Goal: Information Seeking & Learning: Check status

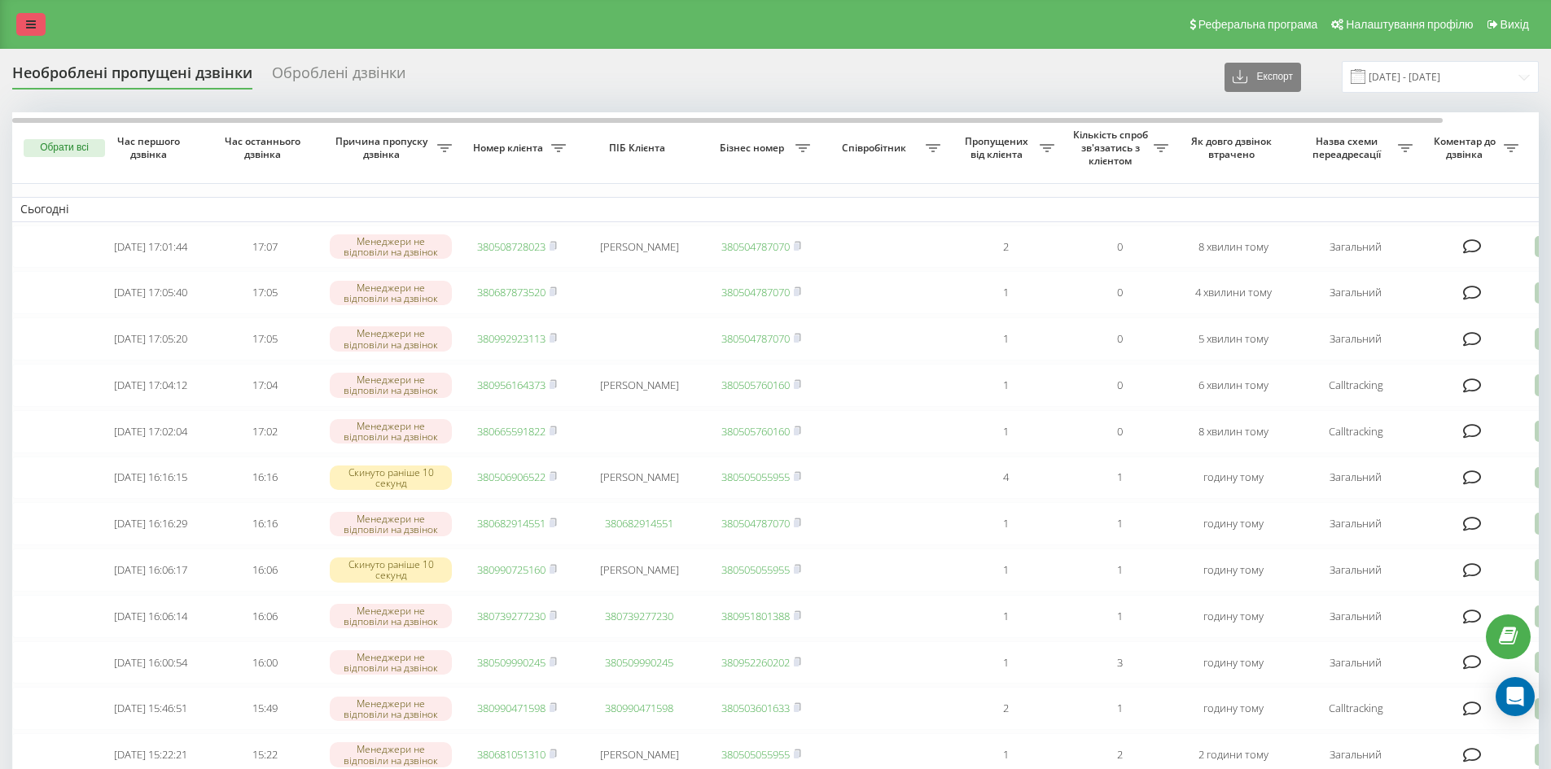
click at [33, 21] on icon at bounding box center [31, 24] width 10 height 11
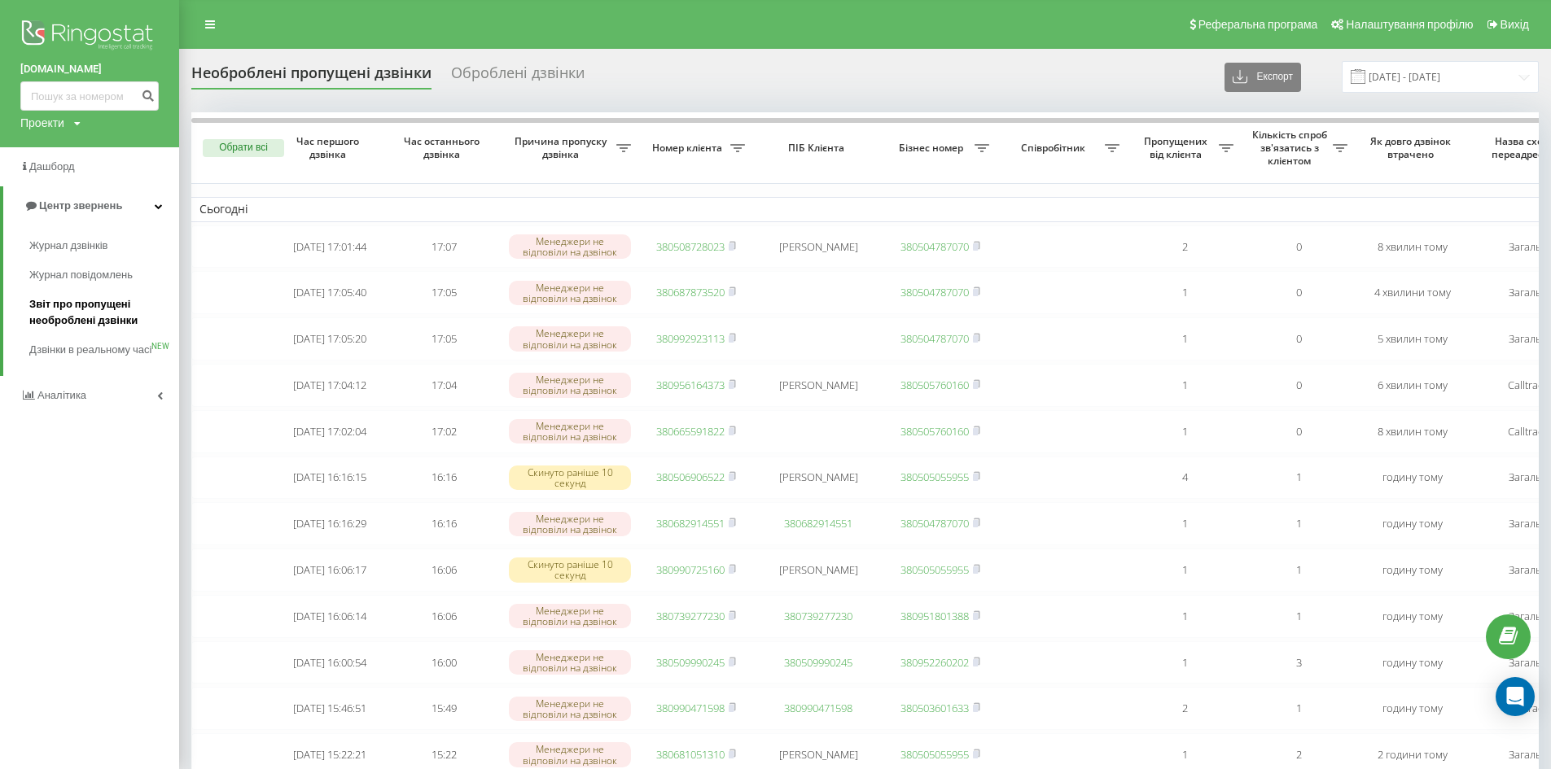
drag, startPoint x: 68, startPoint y: 313, endPoint x: 104, endPoint y: 313, distance: 36.6
click at [68, 313] on span "Звіт про пропущені необроблені дзвінки" at bounding box center [100, 312] width 142 height 33
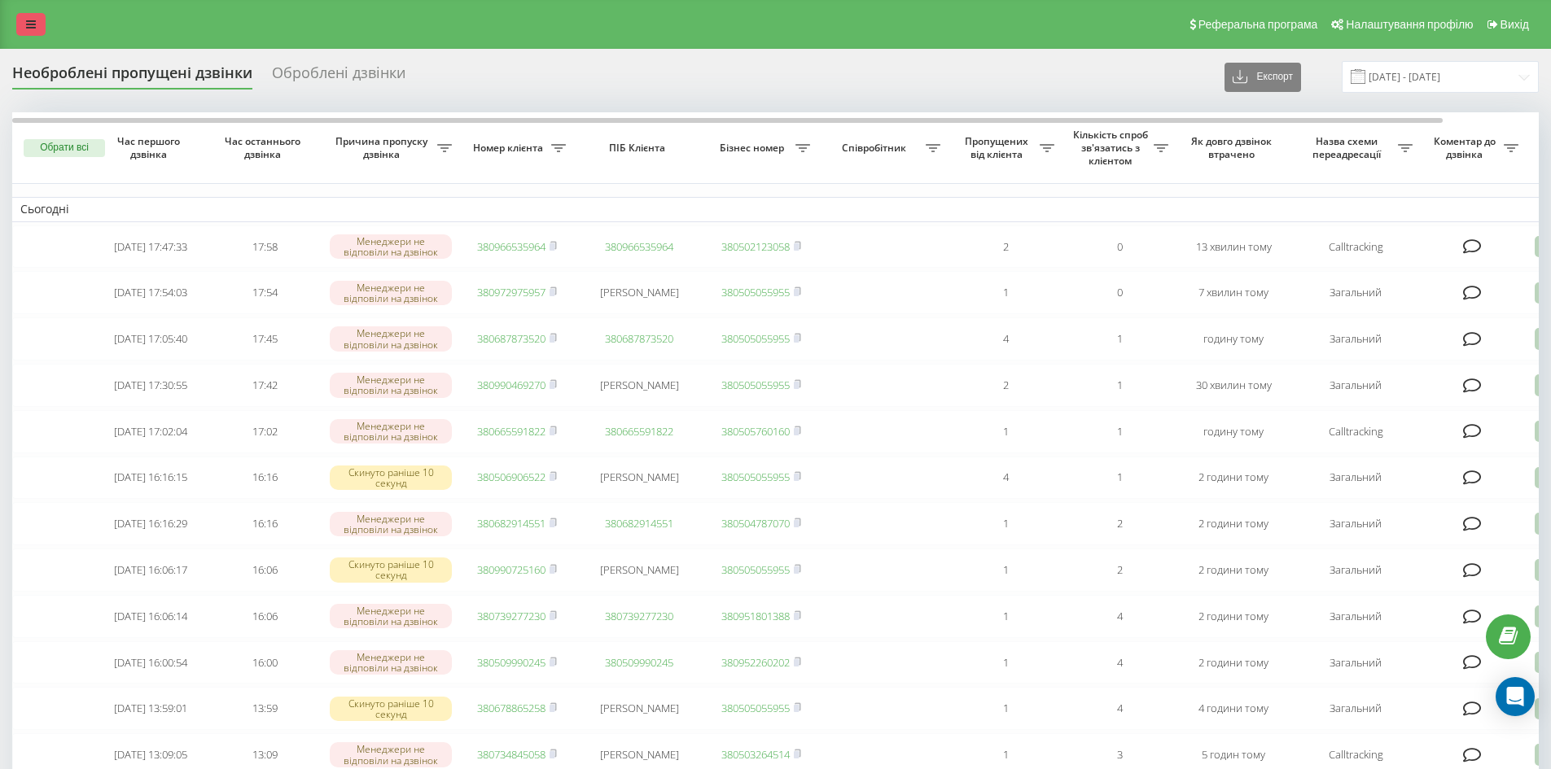
click at [37, 20] on link at bounding box center [30, 24] width 29 height 23
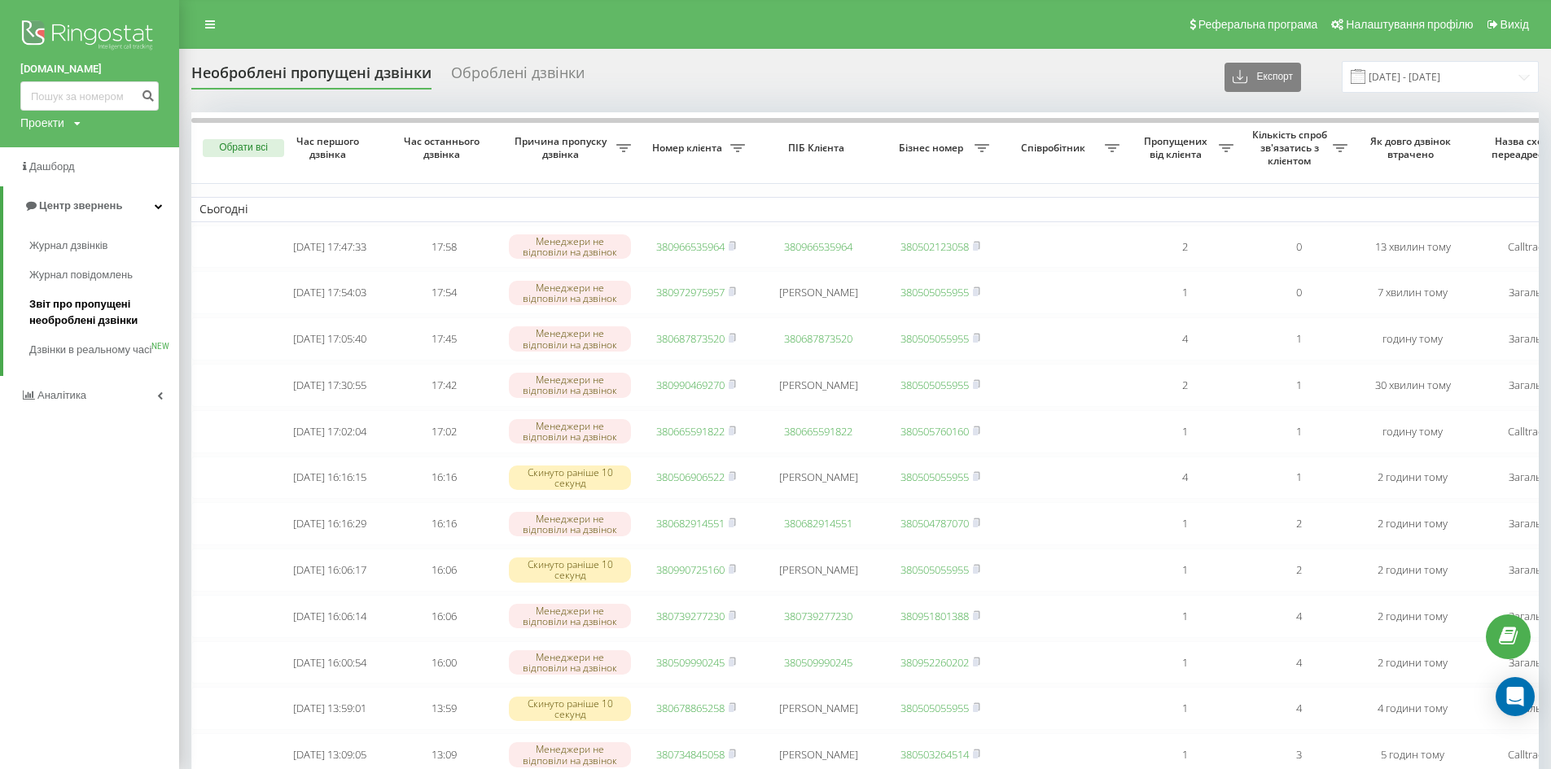
click at [61, 317] on span "Звіт про пропущені необроблені дзвінки" at bounding box center [100, 312] width 142 height 33
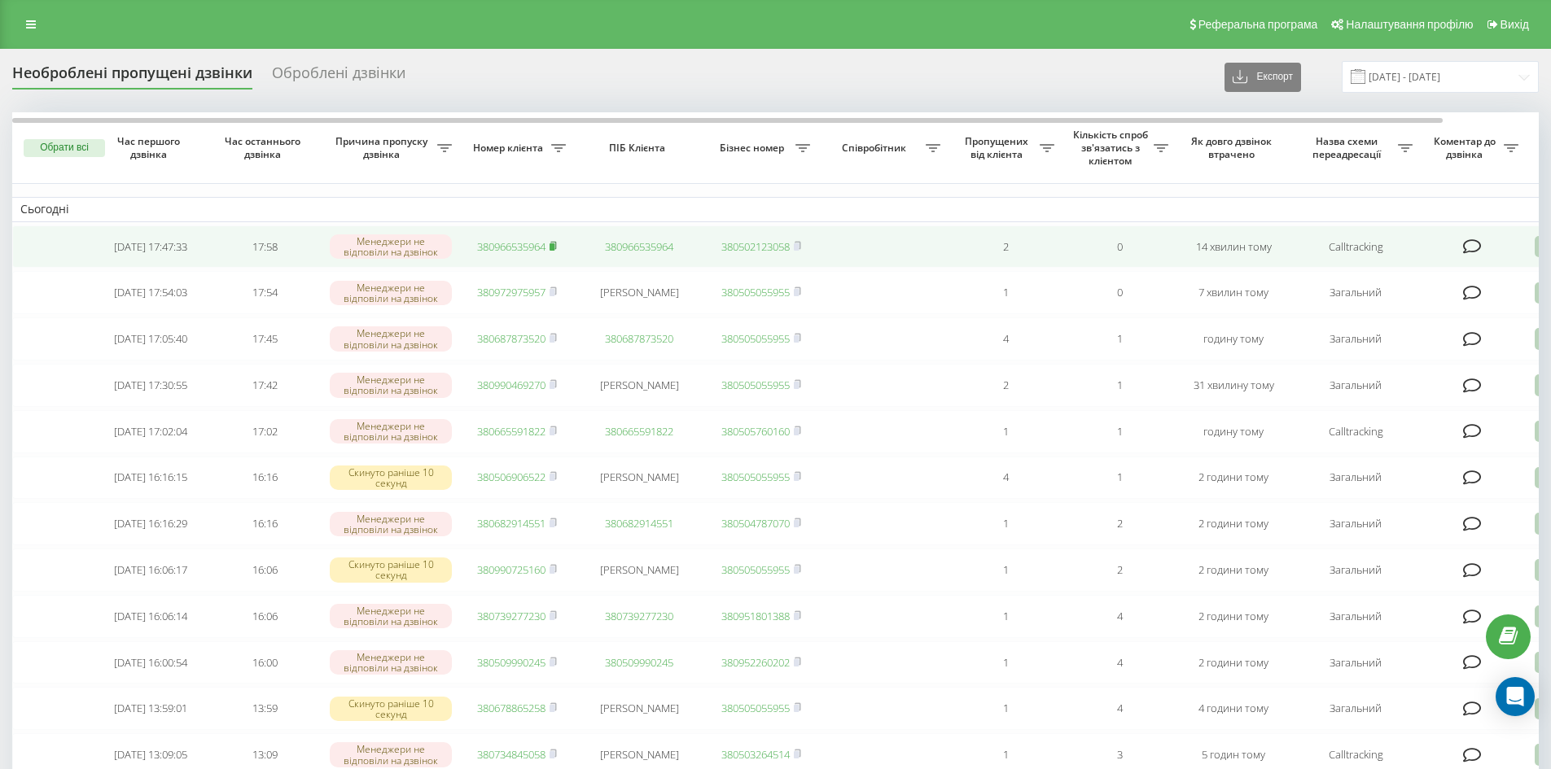
click at [554, 247] on rect at bounding box center [551, 246] width 5 height 7
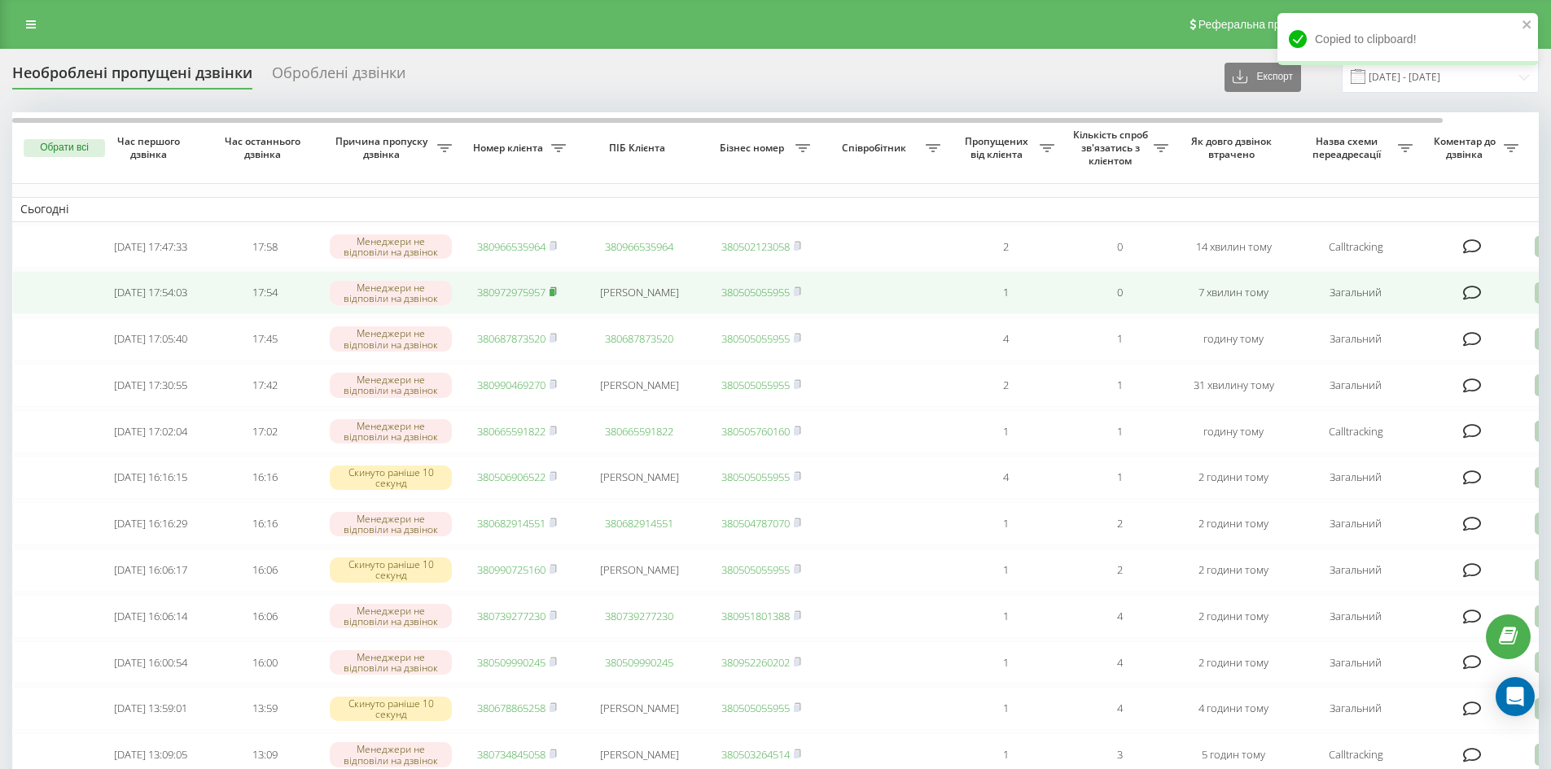
click at [554, 296] on rect at bounding box center [551, 292] width 5 height 7
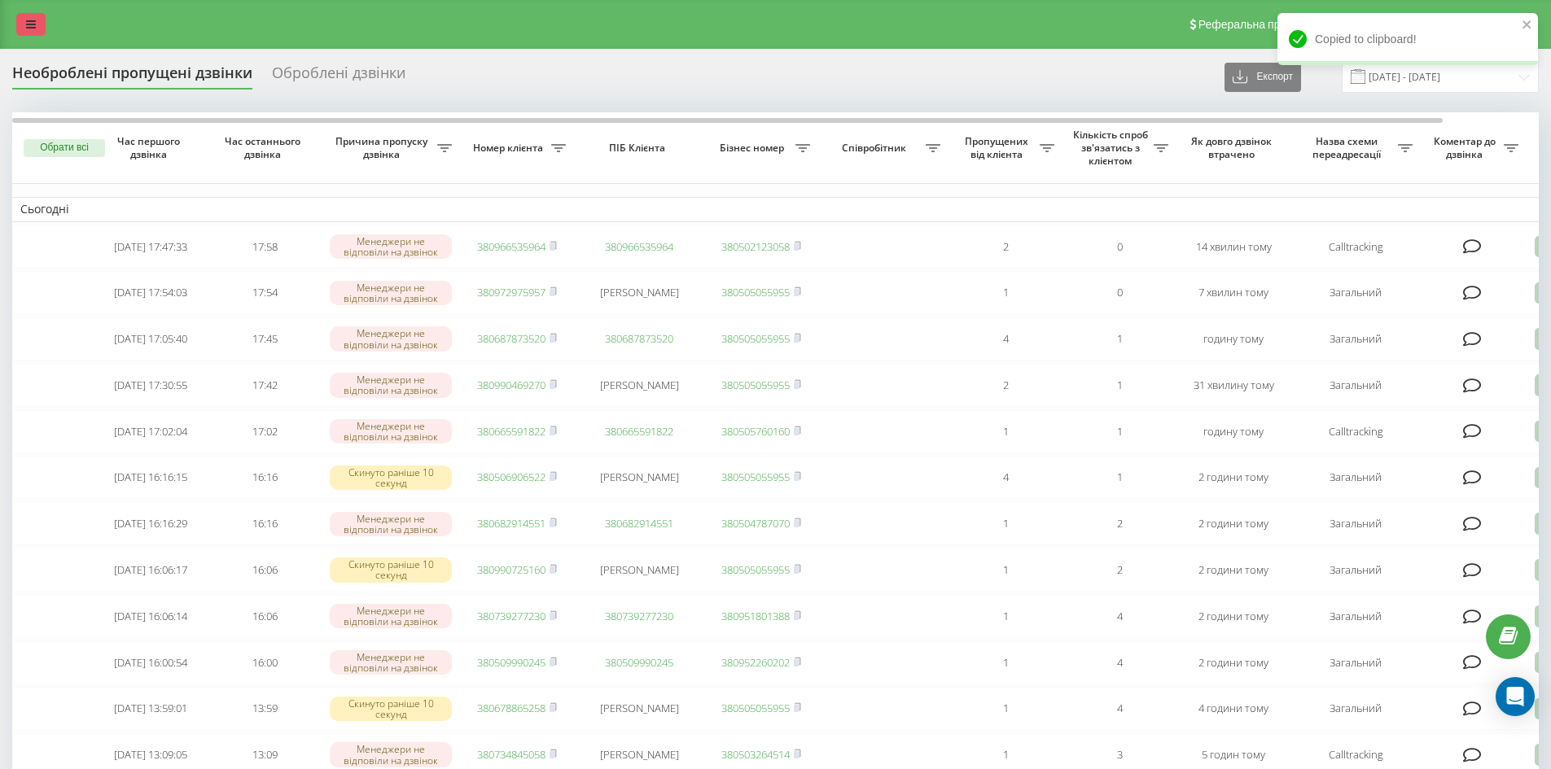
click at [33, 28] on icon at bounding box center [31, 24] width 10 height 11
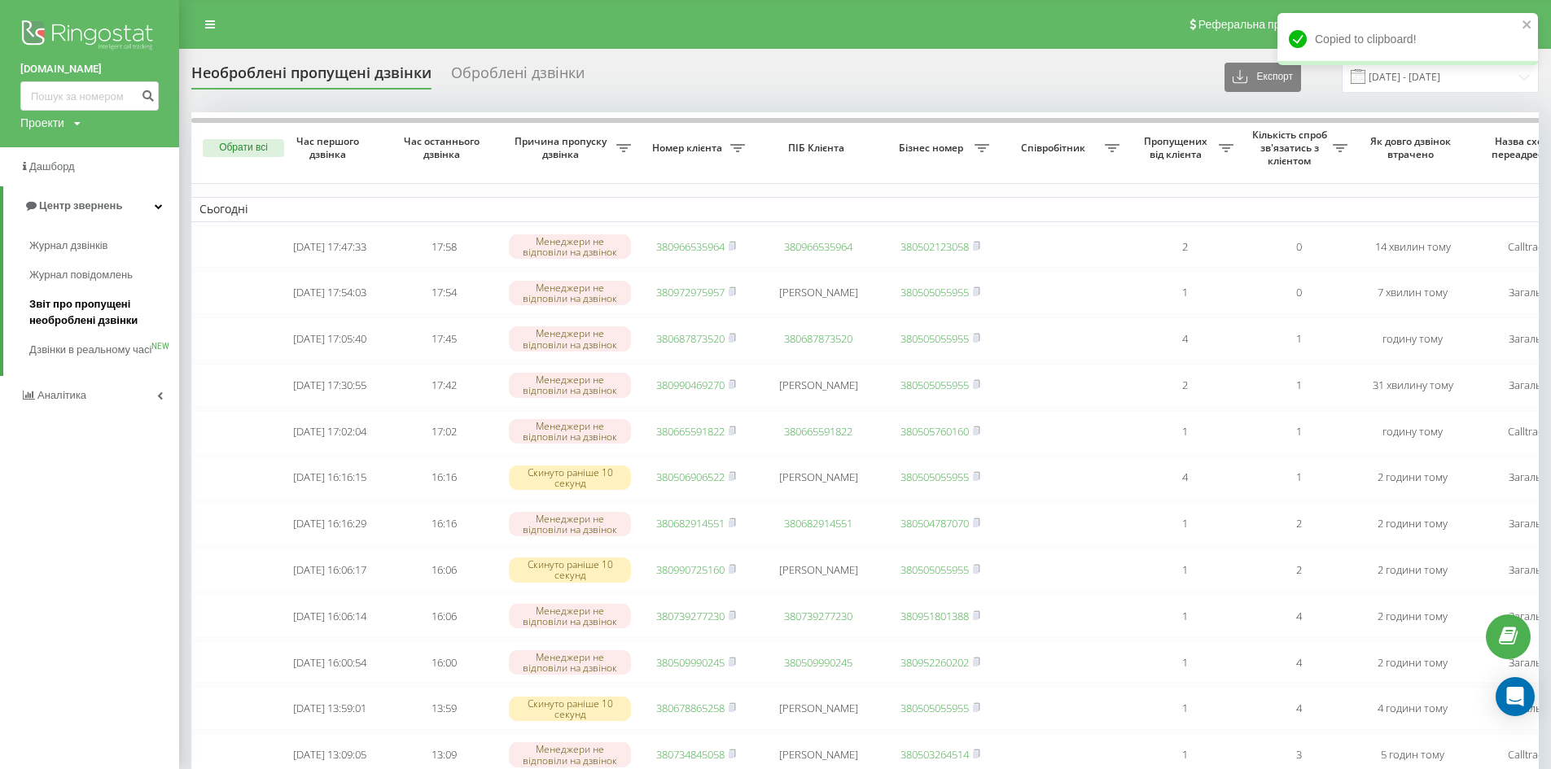
click at [86, 304] on span "Звіт про пропущені необроблені дзвінки" at bounding box center [100, 312] width 142 height 33
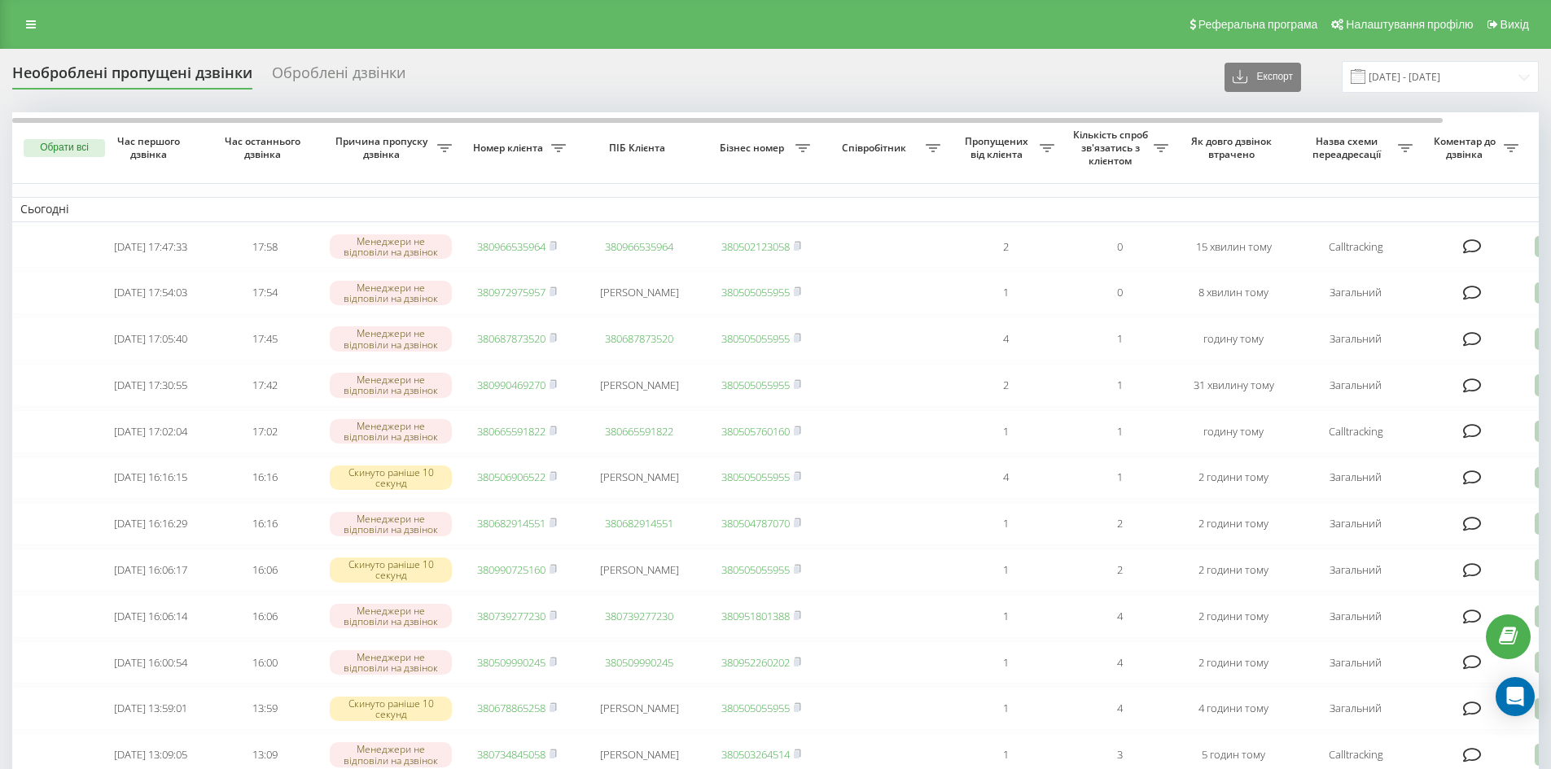
click at [27, 26] on icon at bounding box center [31, 24] width 10 height 11
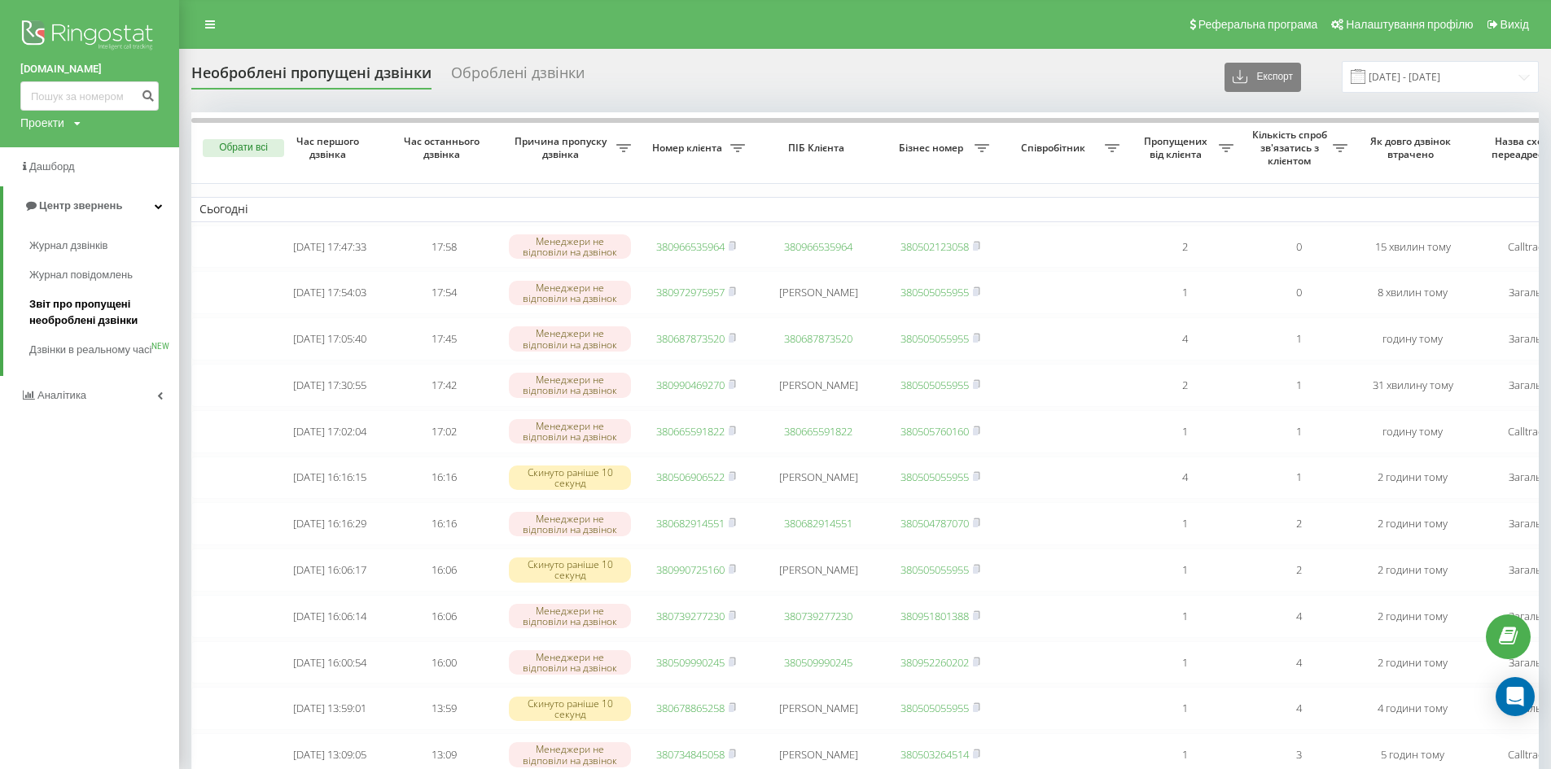
click at [96, 306] on span "Звіт про пропущені необроблені дзвінки" at bounding box center [100, 312] width 142 height 33
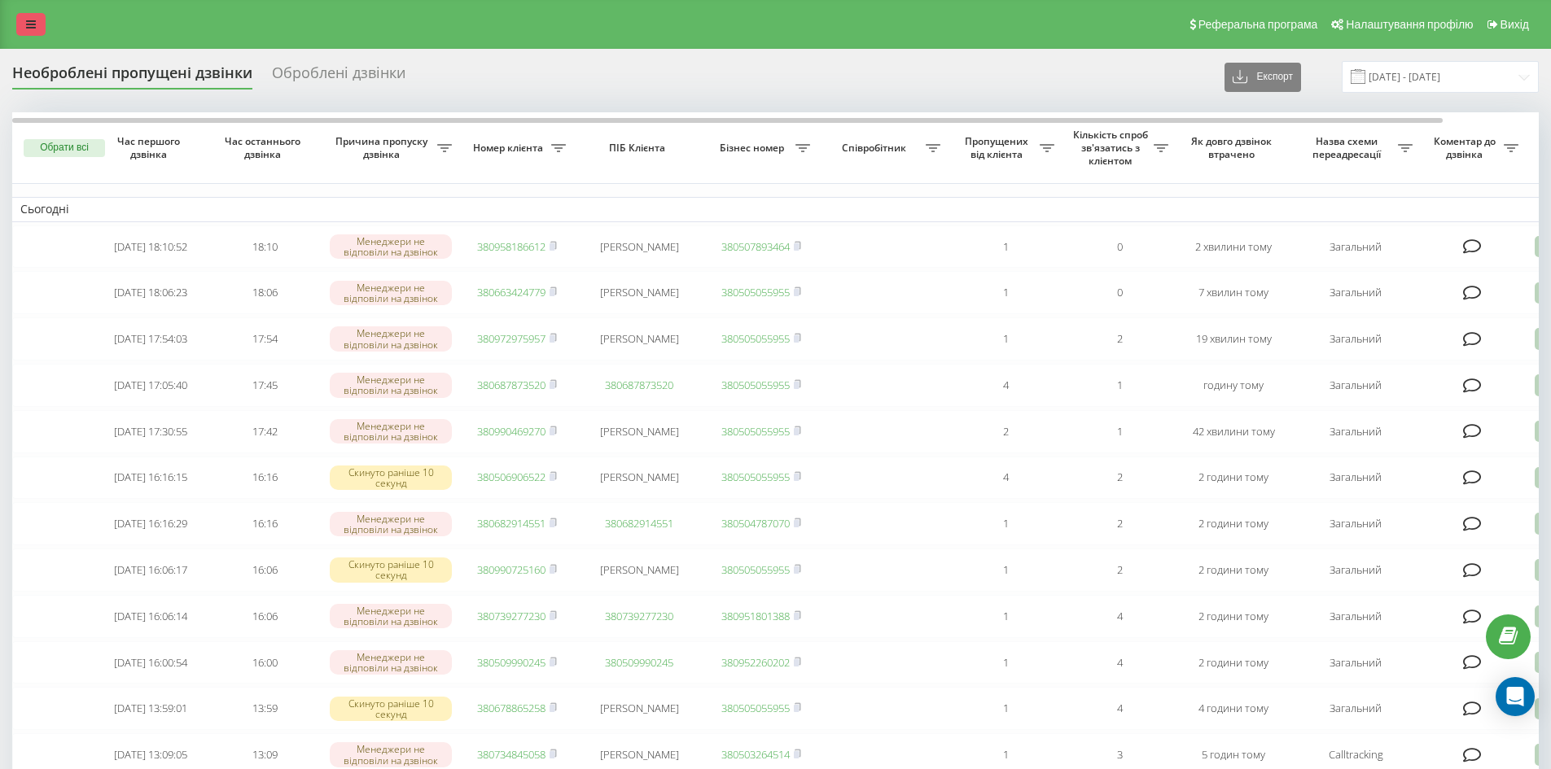
click at [28, 24] on icon at bounding box center [31, 24] width 10 height 11
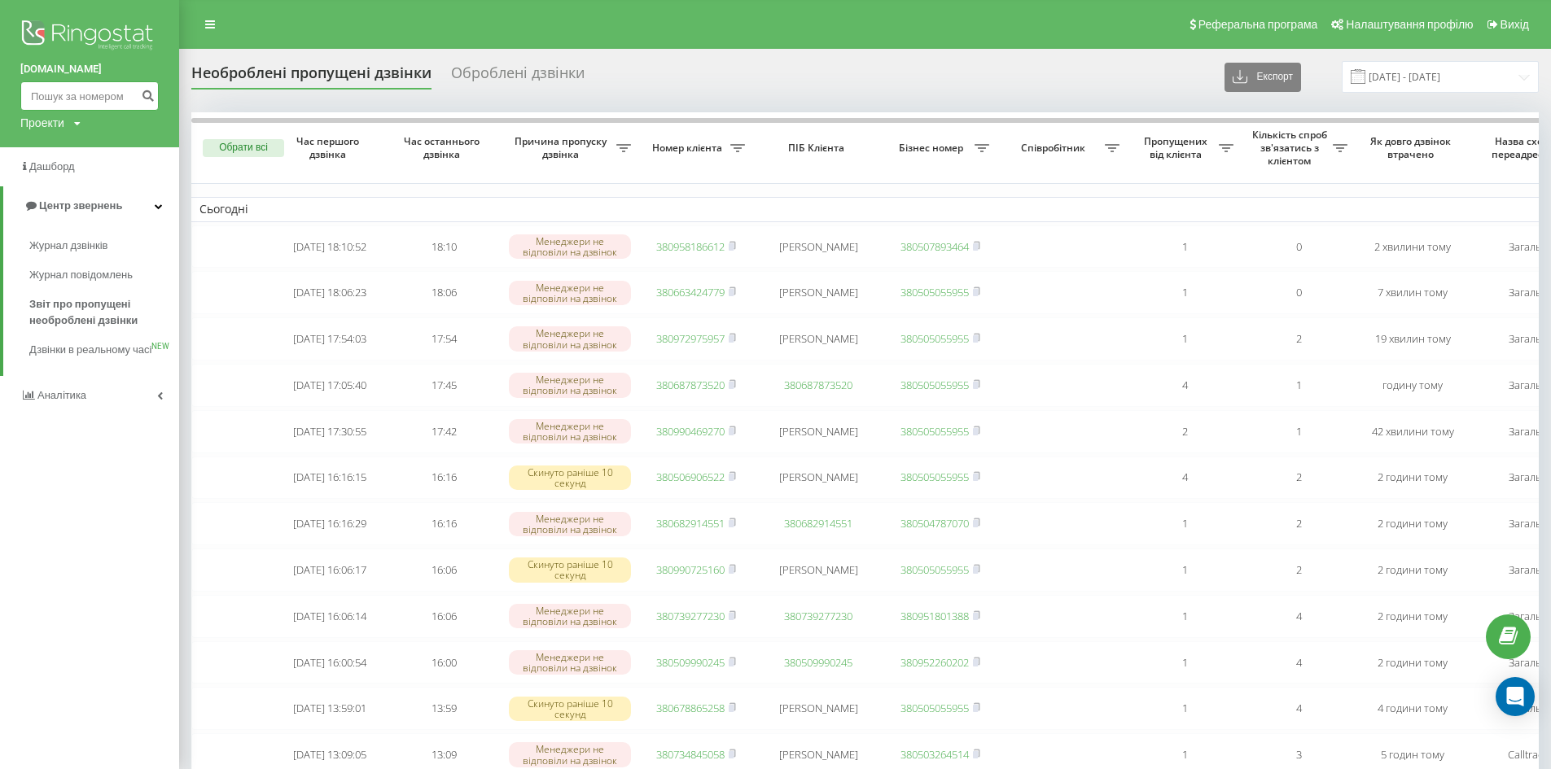
click at [94, 100] on input at bounding box center [89, 95] width 138 height 29
paste input "0663424779"
type input "0663424779"
click at [151, 99] on icon "submit" at bounding box center [148, 94] width 14 height 10
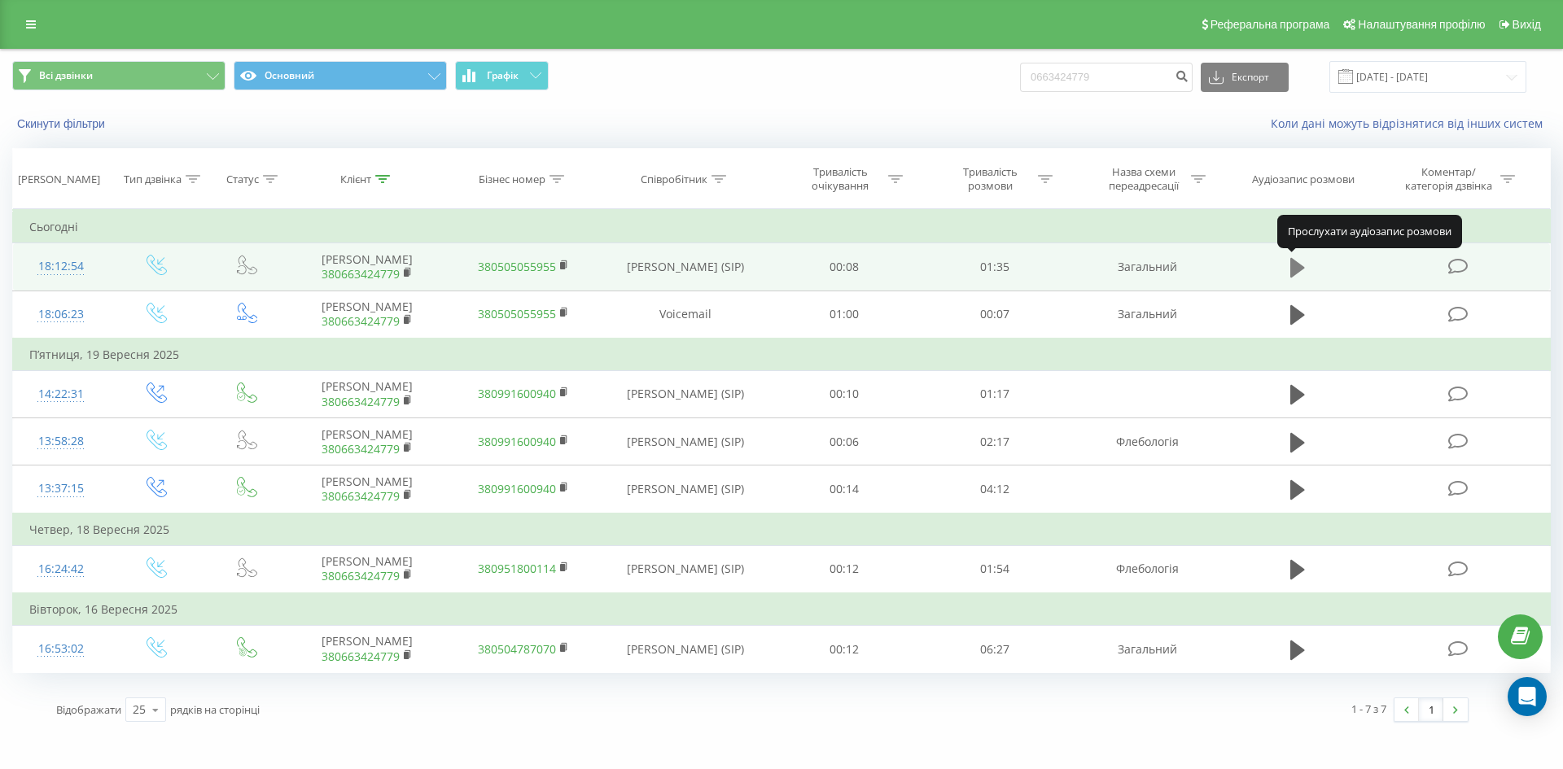
click at [1298, 265] on icon at bounding box center [1297, 268] width 15 height 20
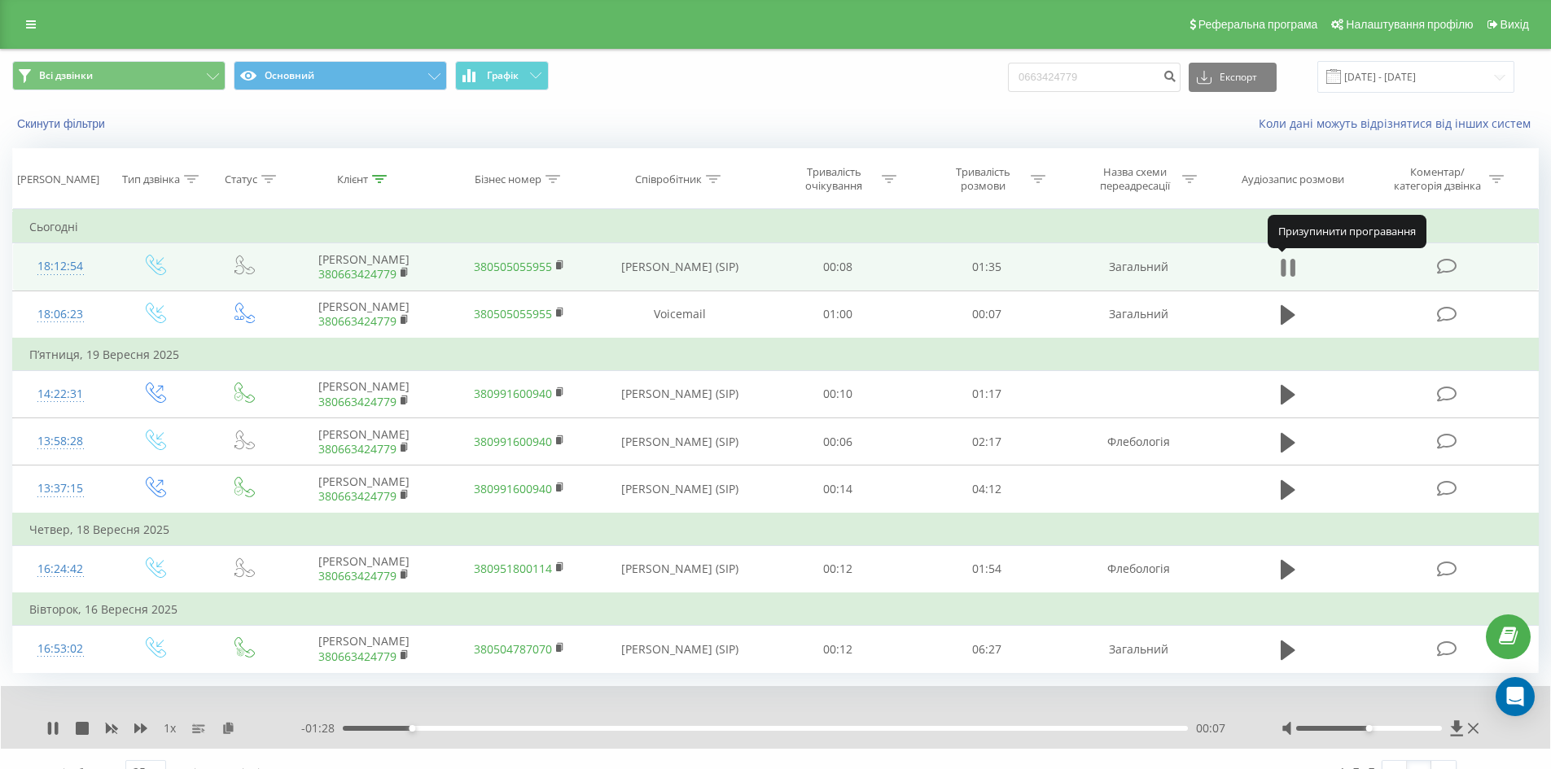
click at [1285, 267] on icon at bounding box center [1283, 268] width 5 height 18
click at [391, 729] on div "00:05" at bounding box center [765, 728] width 845 height 5
drag, startPoint x: 50, startPoint y: 730, endPoint x: 60, endPoint y: 731, distance: 10.6
click at [50, 729] on icon at bounding box center [53, 728] width 10 height 13
click at [389, 729] on div "00:08" at bounding box center [765, 728] width 845 height 5
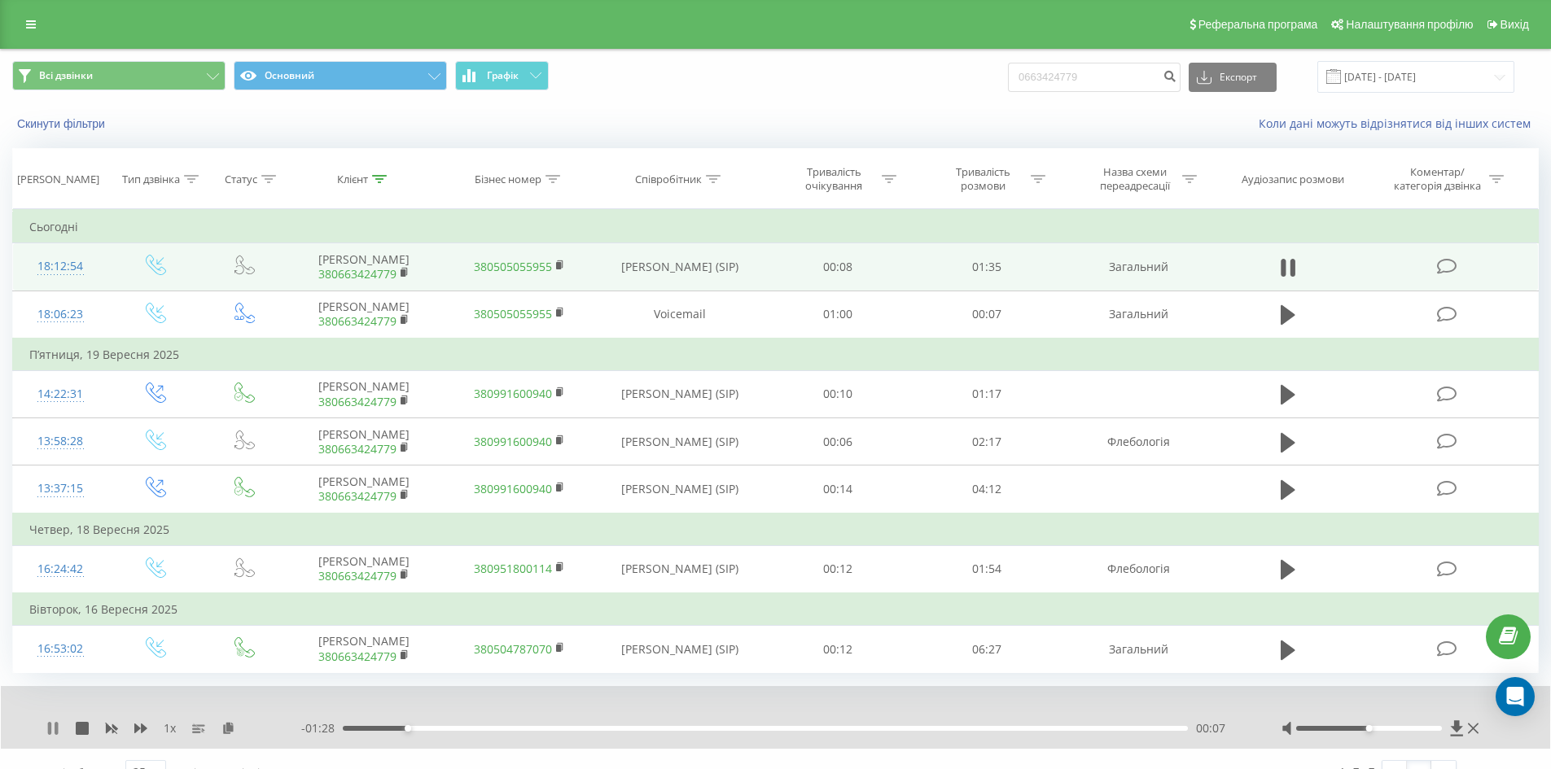
click at [55, 731] on icon at bounding box center [52, 728] width 13 height 13
click at [45, 729] on div "1 x - 01:28 00:07 00:07" at bounding box center [775, 717] width 1549 height 63
click at [50, 729] on icon at bounding box center [53, 728] width 10 height 13
click at [54, 726] on icon at bounding box center [52, 728] width 13 height 13
click at [472, 724] on div "- 01:15 00:20 00:20" at bounding box center [770, 728] width 939 height 16
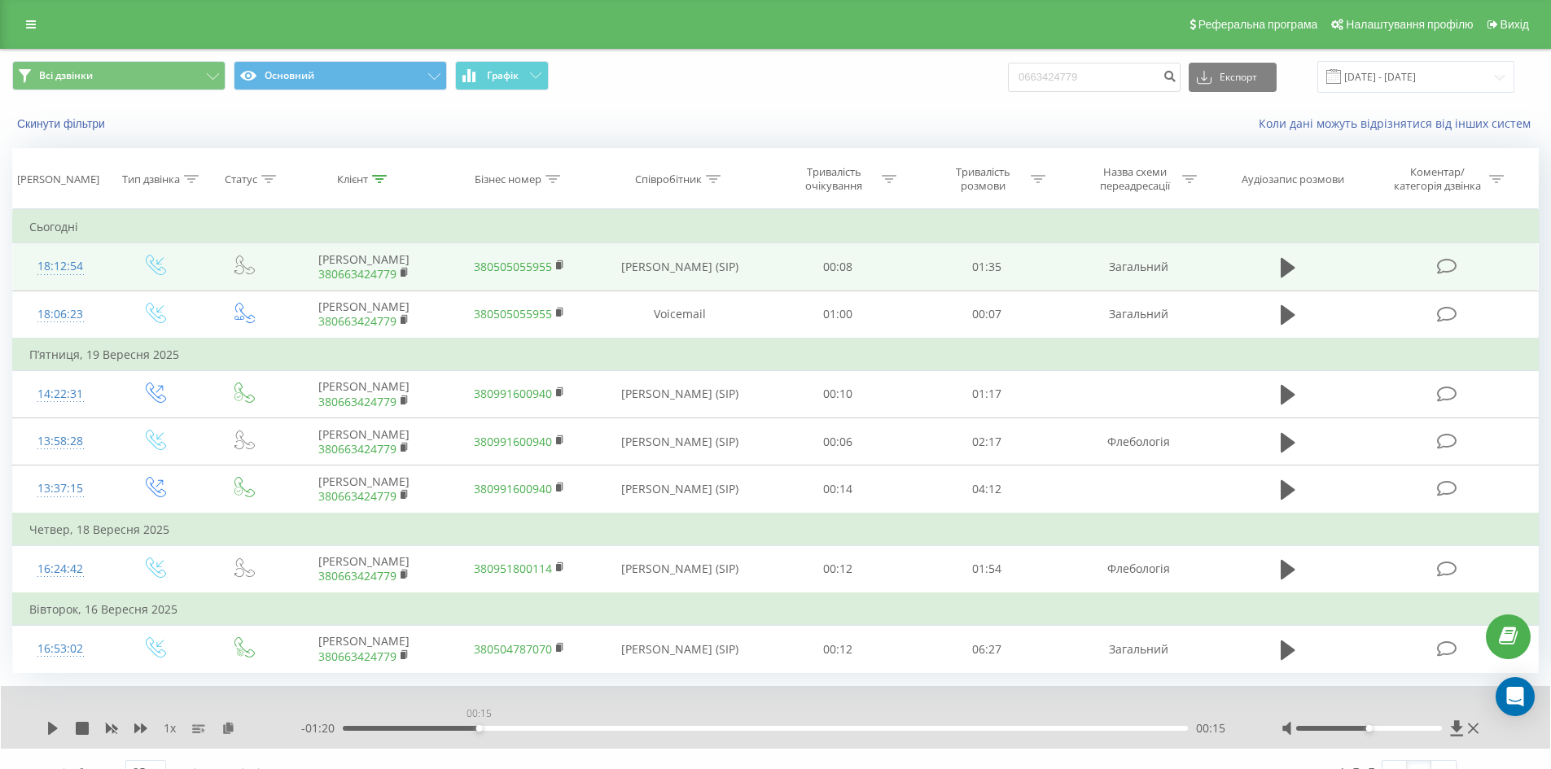
click at [479, 729] on div "00:15" at bounding box center [765, 728] width 845 height 5
click at [45, 726] on div "1 x - 01:20 00:15 00:15" at bounding box center [775, 717] width 1549 height 63
click at [51, 727] on icon at bounding box center [53, 728] width 10 height 13
click at [537, 729] on div "00:22" at bounding box center [765, 728] width 845 height 5
click at [514, 726] on div "00:24" at bounding box center [765, 728] width 845 height 5
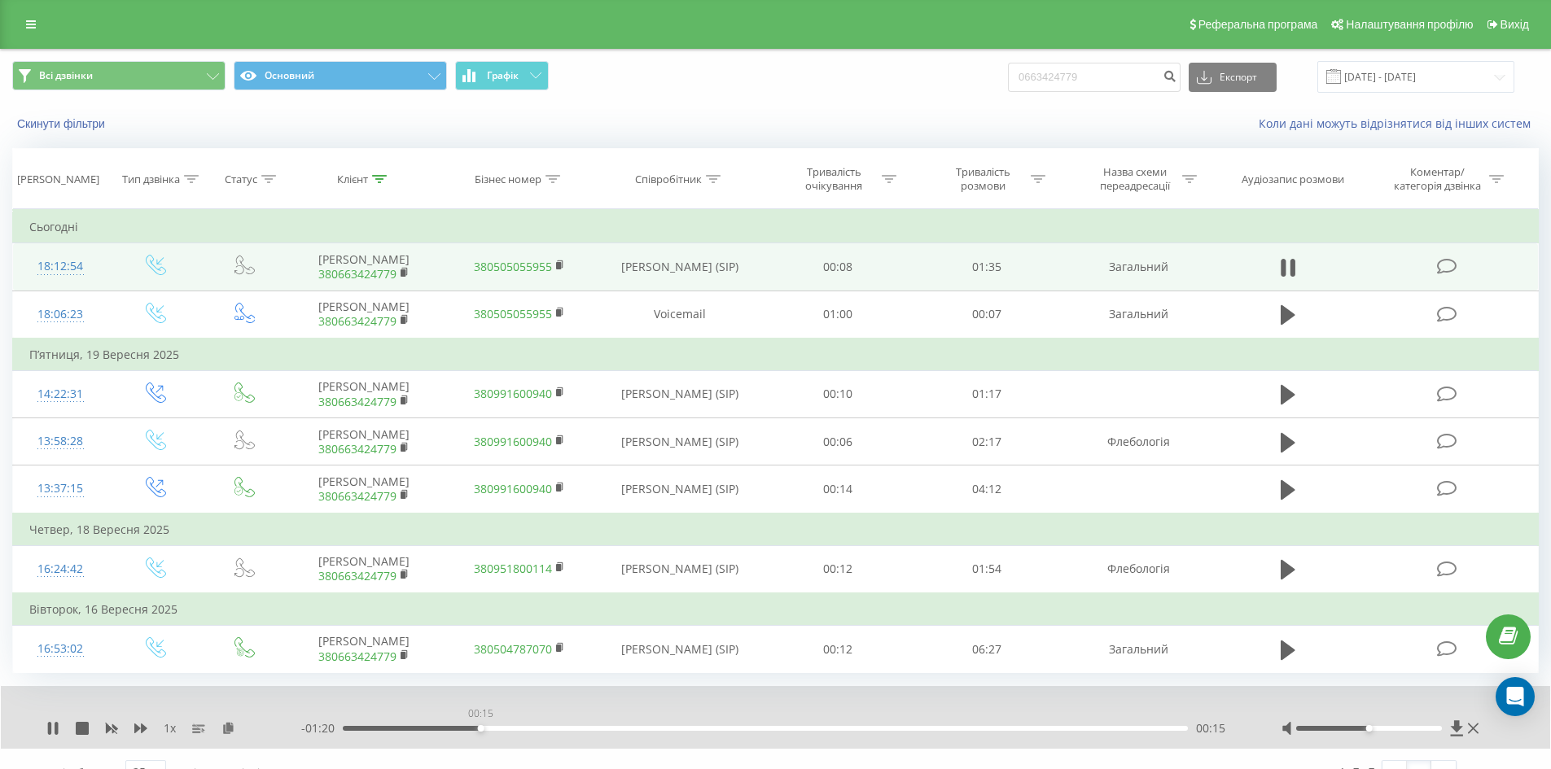
click at [480, 729] on div "00:15" at bounding box center [765, 728] width 845 height 5
click at [52, 729] on icon at bounding box center [52, 728] width 13 height 13
click at [102, 47] on div "Реферальна програма Налаштування профілю Вихід" at bounding box center [775, 24] width 1551 height 49
click at [30, 24] on icon at bounding box center [31, 24] width 10 height 11
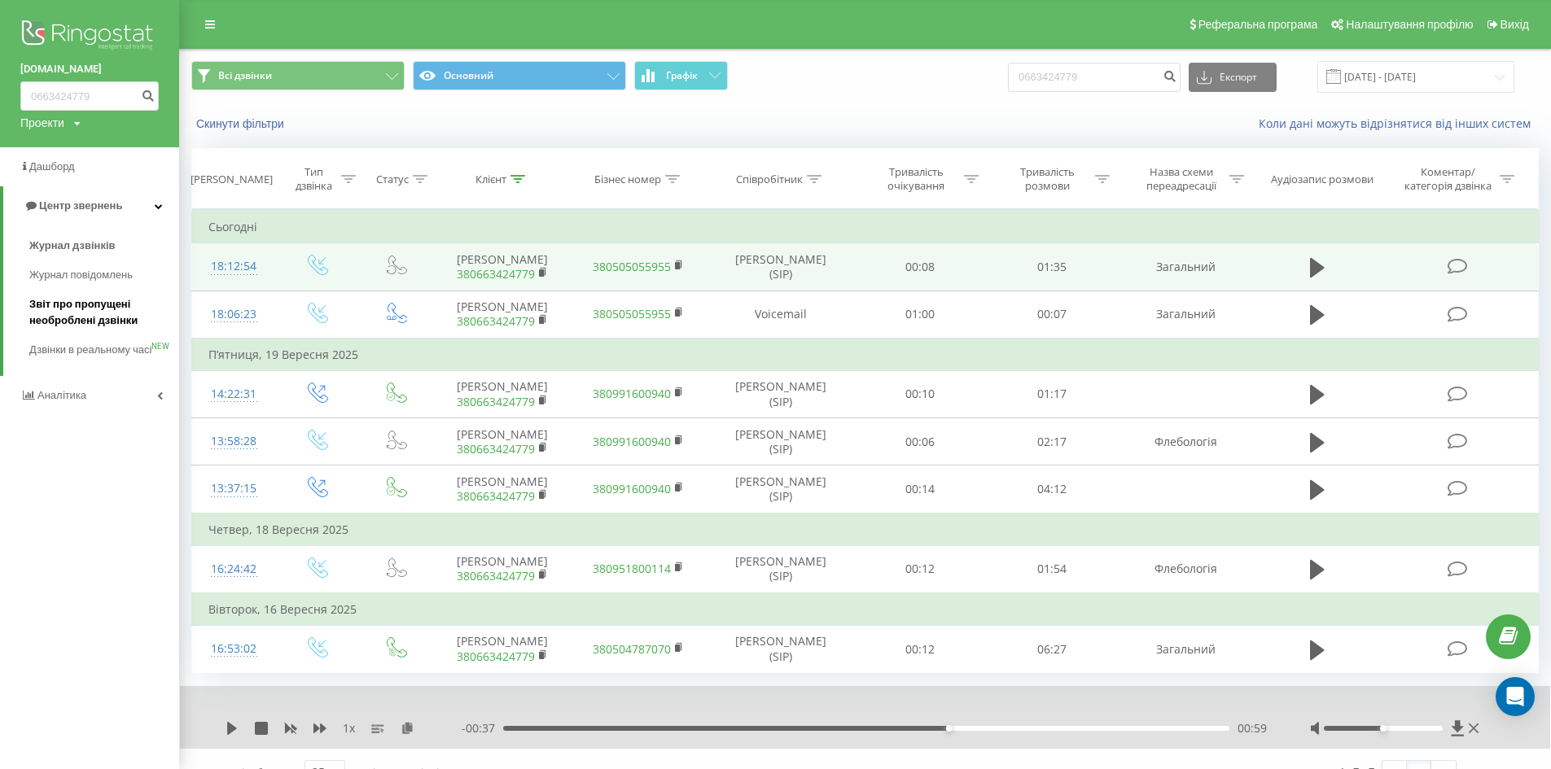
click at [49, 317] on span "Звіт про пропущені необроблені дзвінки" at bounding box center [100, 312] width 142 height 33
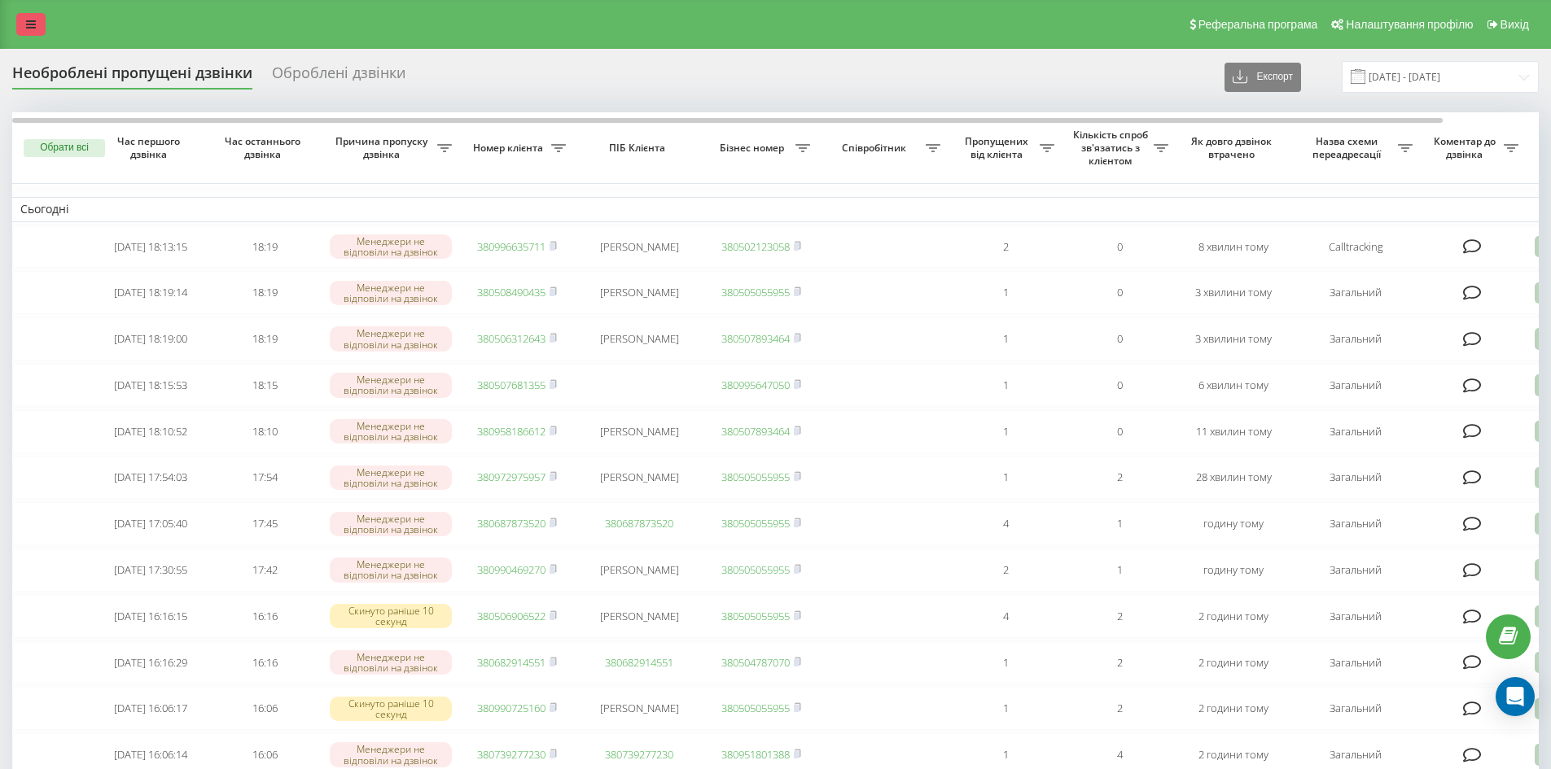
click at [33, 20] on icon at bounding box center [31, 24] width 10 height 11
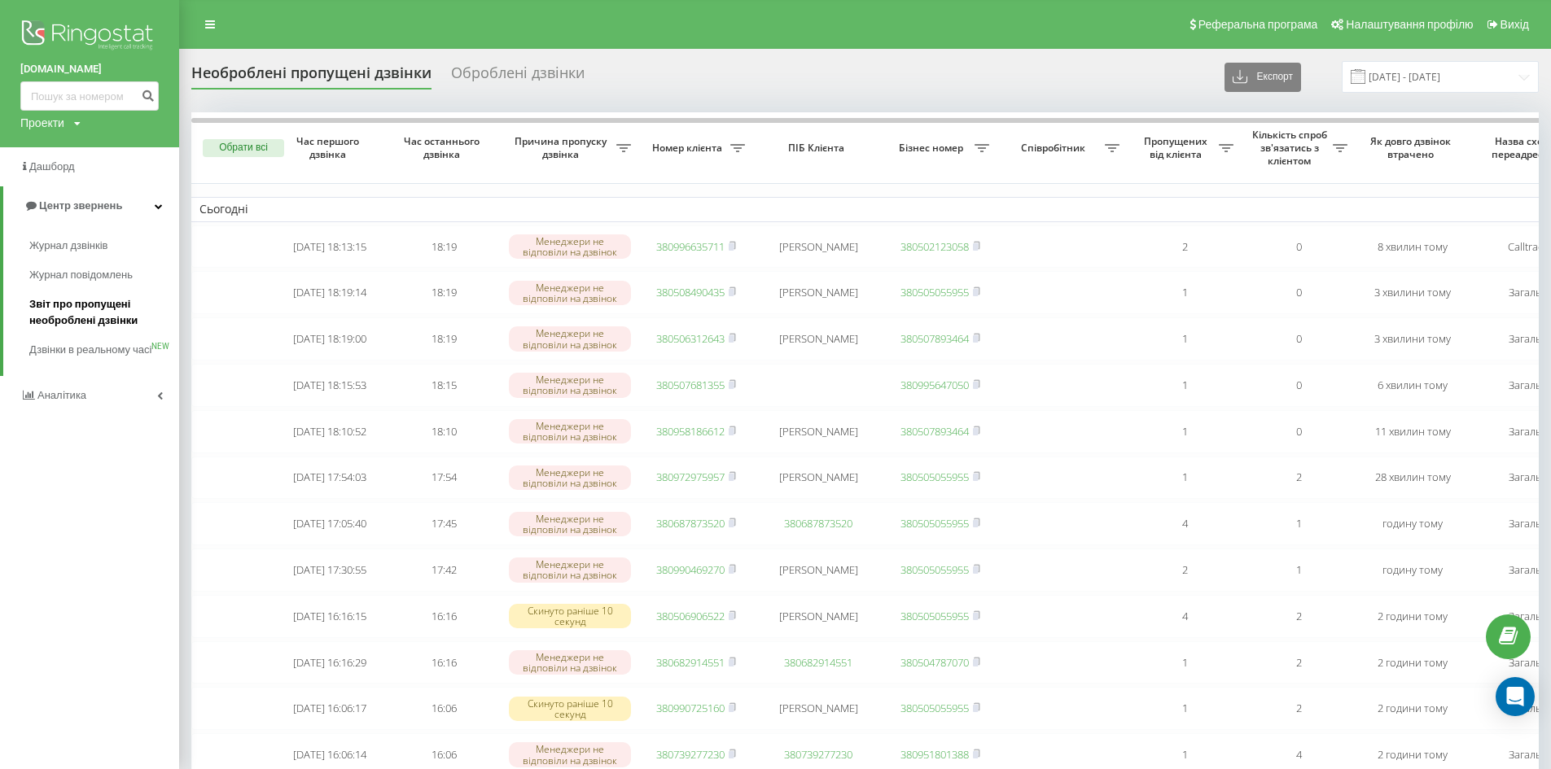
click at [93, 307] on span "Звіт про пропущені необроблені дзвінки" at bounding box center [100, 312] width 142 height 33
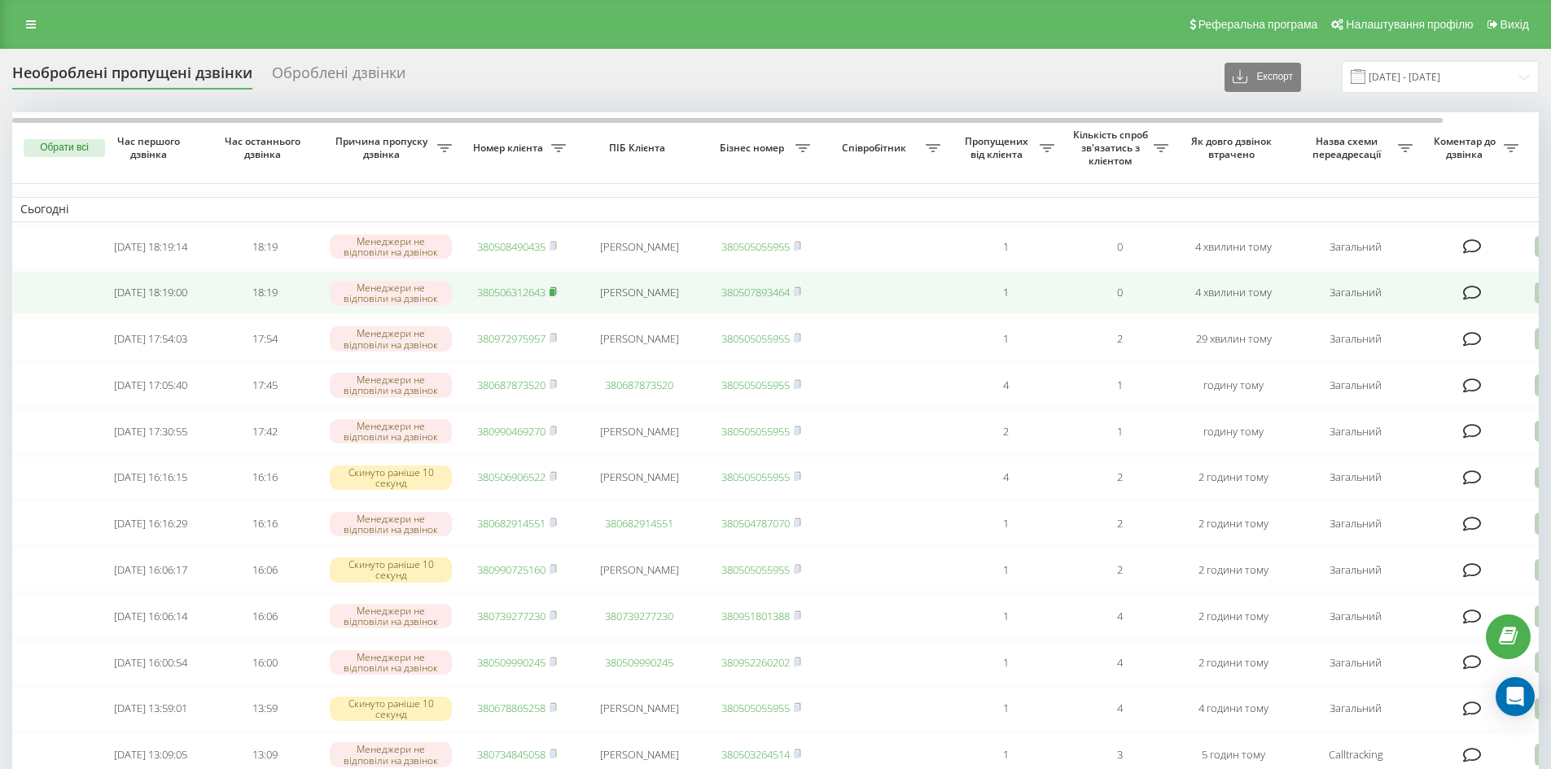
click at [552, 296] on rect at bounding box center [551, 292] width 5 height 7
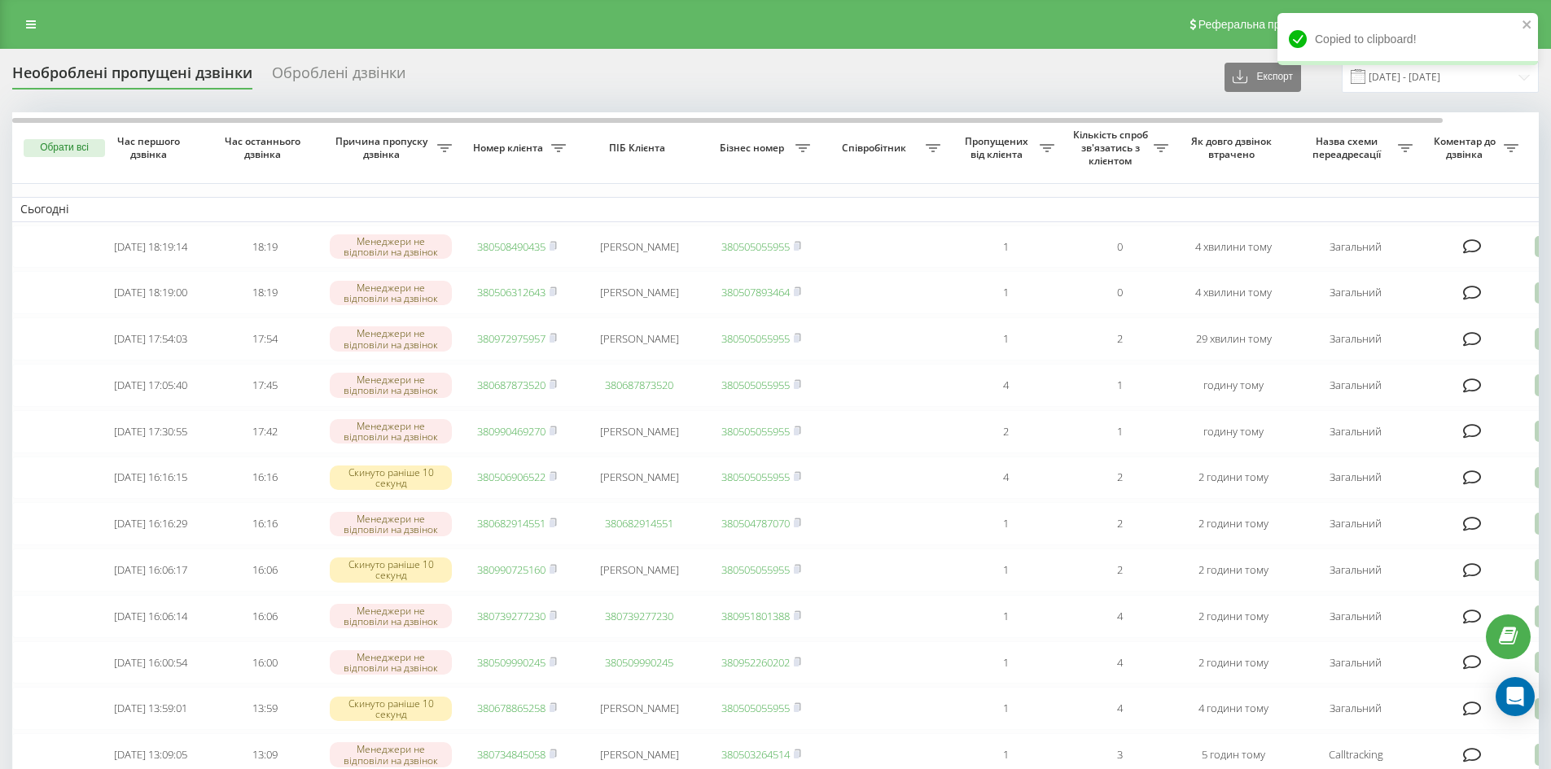
click at [56, 28] on div "Реферальна програма Налаштування профілю Вихід" at bounding box center [775, 24] width 1551 height 49
click at [42, 20] on link at bounding box center [30, 24] width 29 height 23
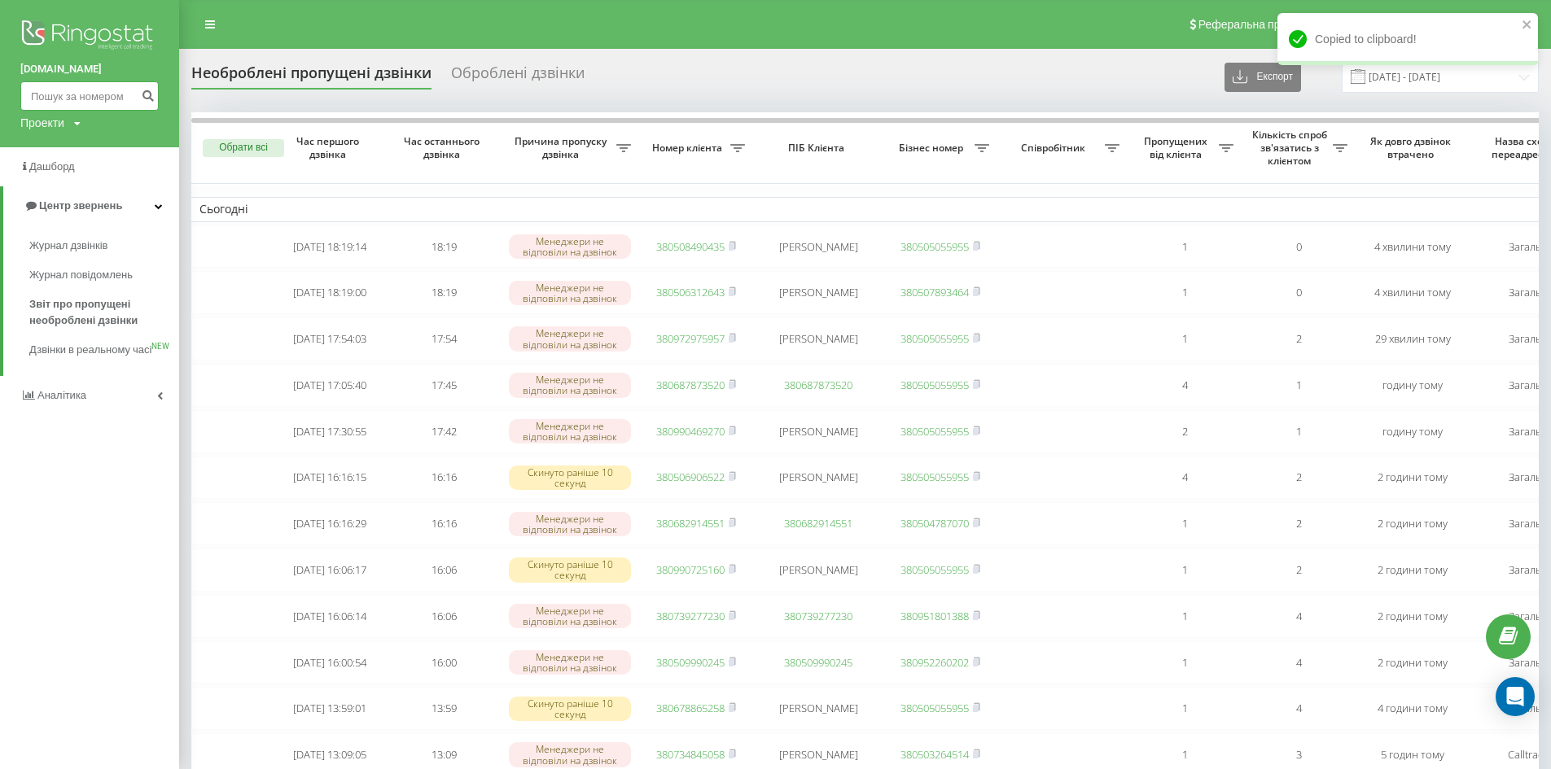
click at [72, 94] on input at bounding box center [89, 95] width 138 height 29
paste input "380506312643"
type input "380506312643"
click at [156, 90] on button "submit" at bounding box center [148, 95] width 22 height 29
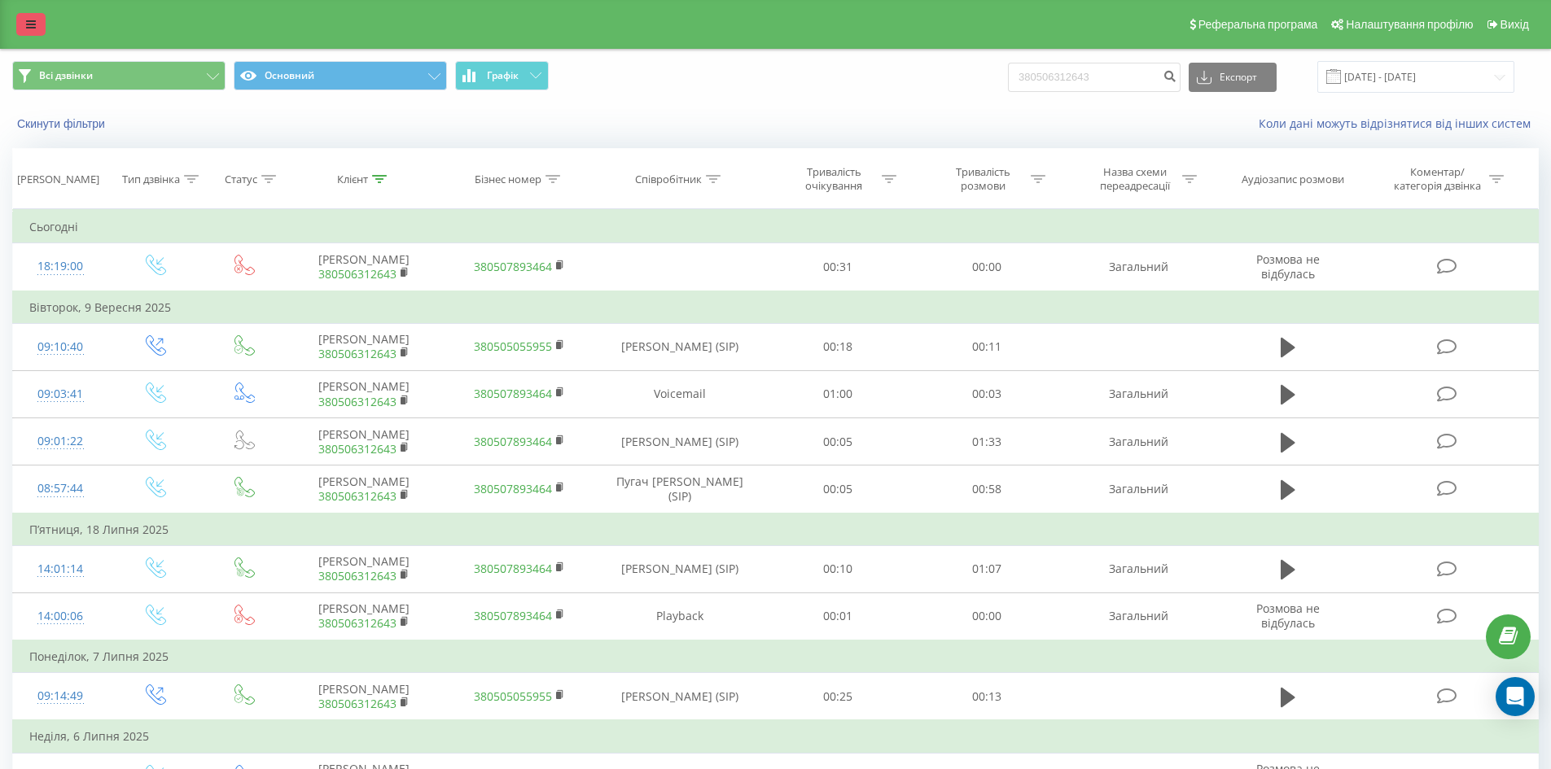
click at [31, 20] on icon at bounding box center [31, 24] width 10 height 11
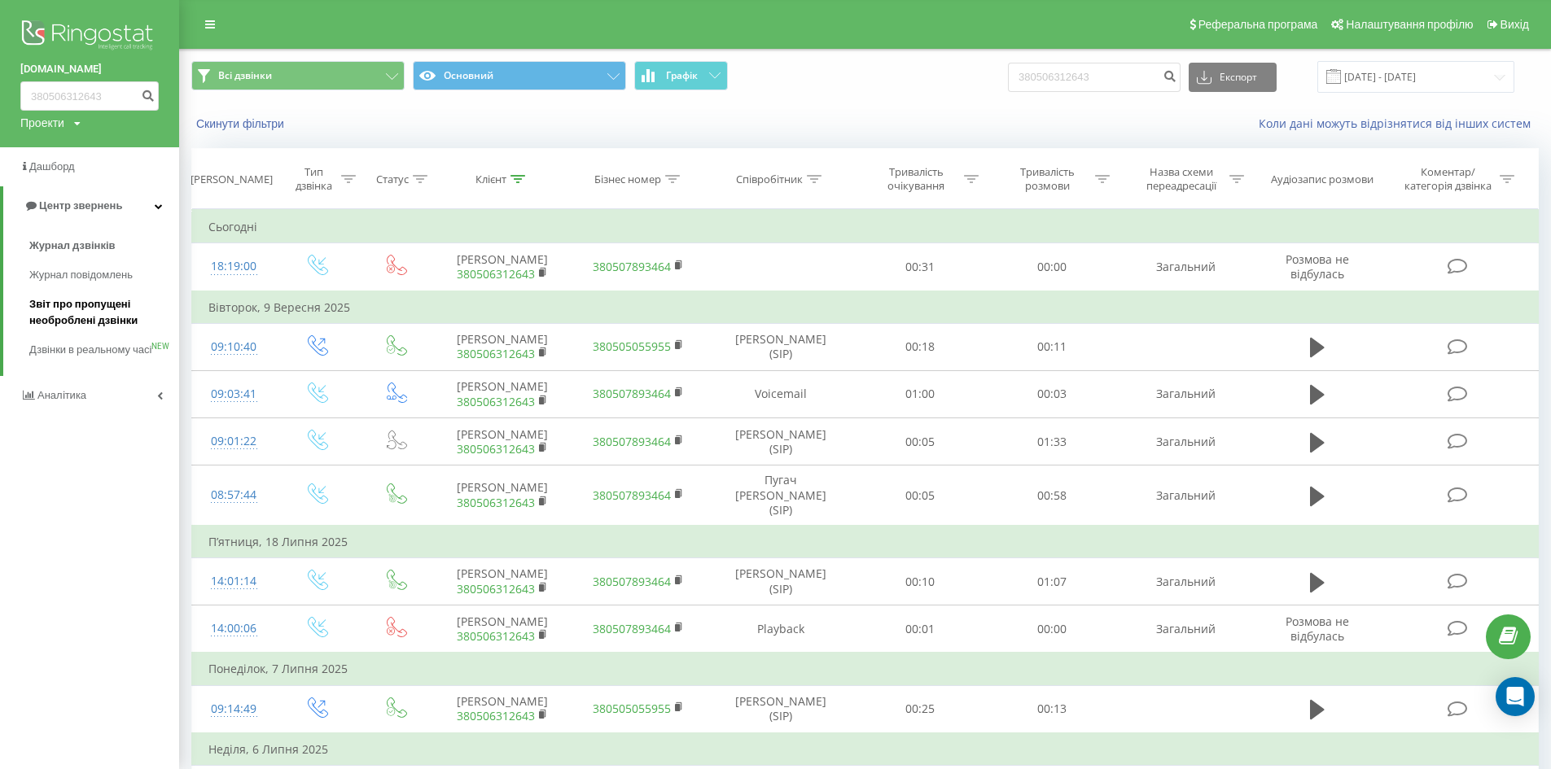
click at [90, 304] on span "Звіт про пропущені необроблені дзвінки" at bounding box center [100, 312] width 142 height 33
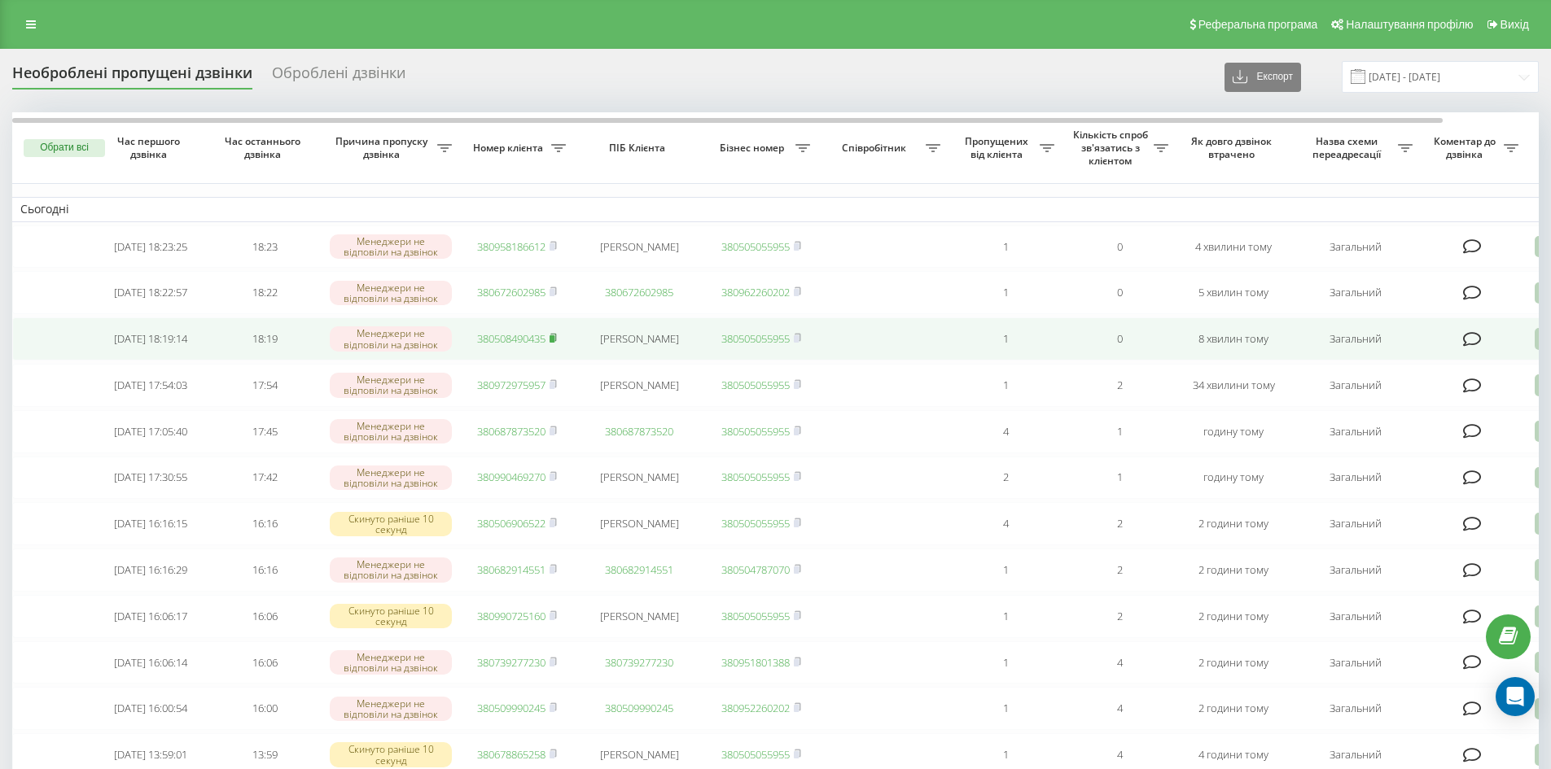
click at [554, 343] on rect at bounding box center [551, 338] width 5 height 7
